Goal: Check status: Check status

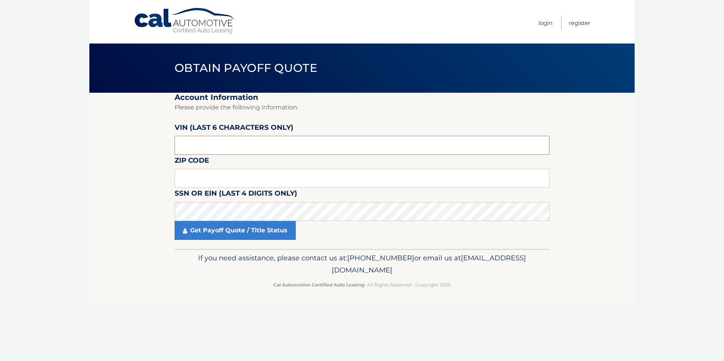
click at [231, 147] on input "text" at bounding box center [362, 145] width 375 height 19
type input "512584"
click at [299, 179] on input "text" at bounding box center [362, 178] width 375 height 19
type input "07728"
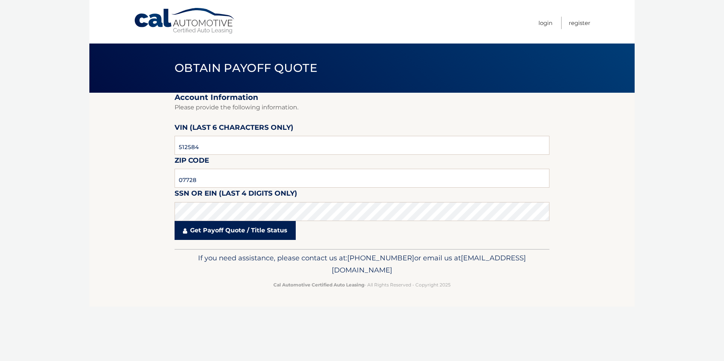
click at [224, 232] on link "Get Payoff Quote / Title Status" at bounding box center [235, 230] width 121 height 19
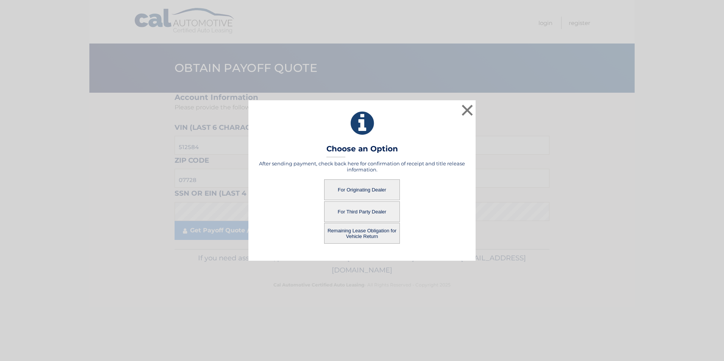
click at [352, 191] on button "For Originating Dealer" at bounding box center [362, 190] width 76 height 21
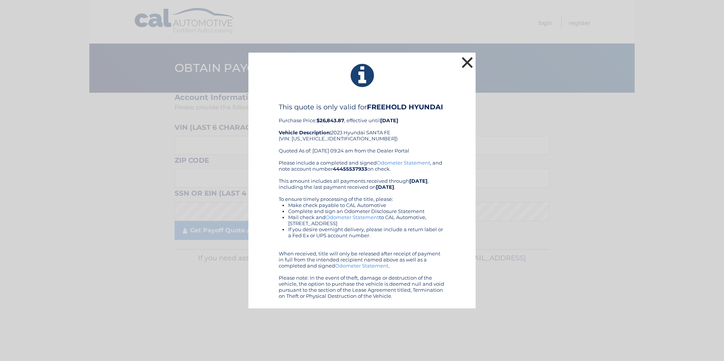
click at [463, 63] on button "×" at bounding box center [467, 62] width 15 height 15
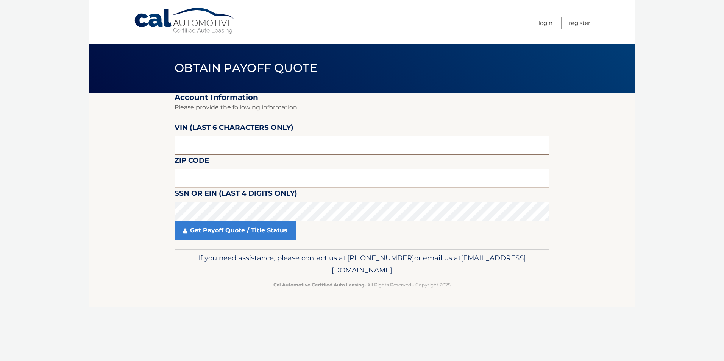
click at [256, 138] on input "text" at bounding box center [362, 145] width 375 height 19
click at [223, 176] on input "text" at bounding box center [362, 178] width 375 height 19
type input "07728"
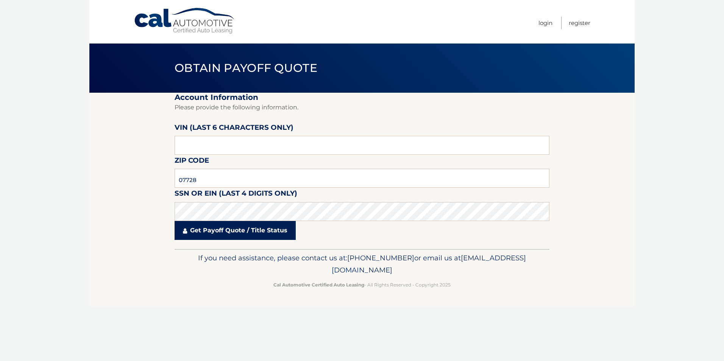
click at [191, 228] on link "Get Payoff Quote / Title Status" at bounding box center [235, 230] width 121 height 19
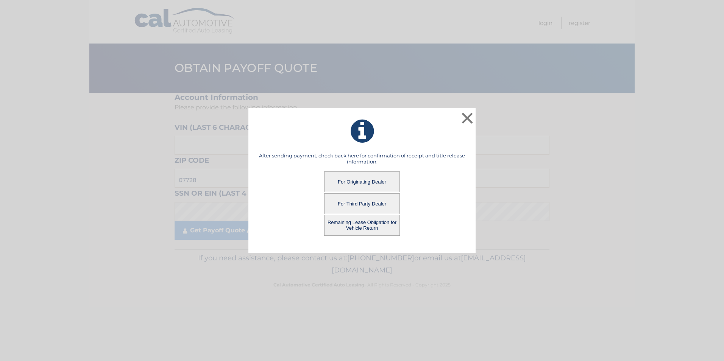
click at [363, 225] on button "Remaining Lease Obligation for Vehicle Return" at bounding box center [362, 225] width 76 height 21
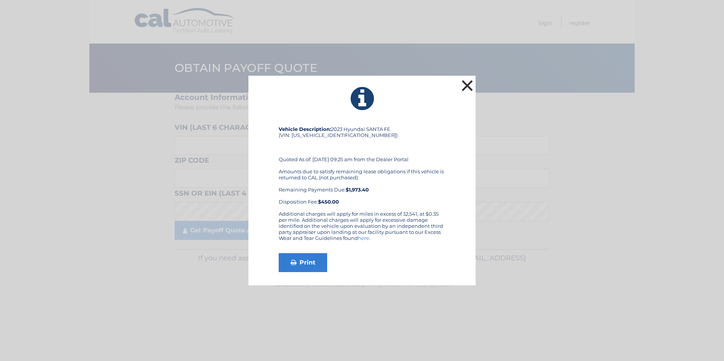
click at [468, 86] on button "×" at bounding box center [467, 85] width 15 height 15
